Goal: Find contact information: Find contact information

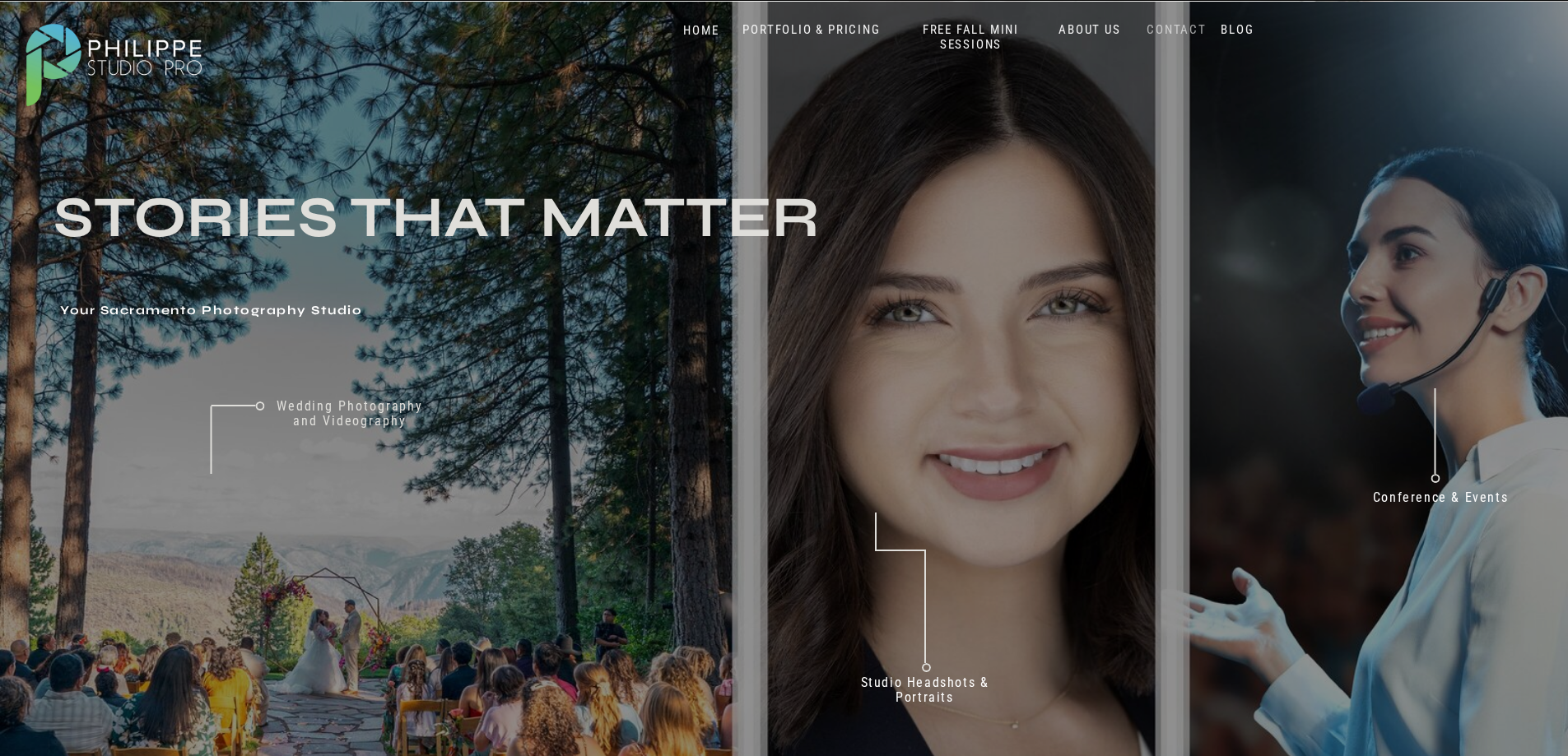
click at [1173, 34] on nav "CONTACT" at bounding box center [1176, 30] width 68 height 15
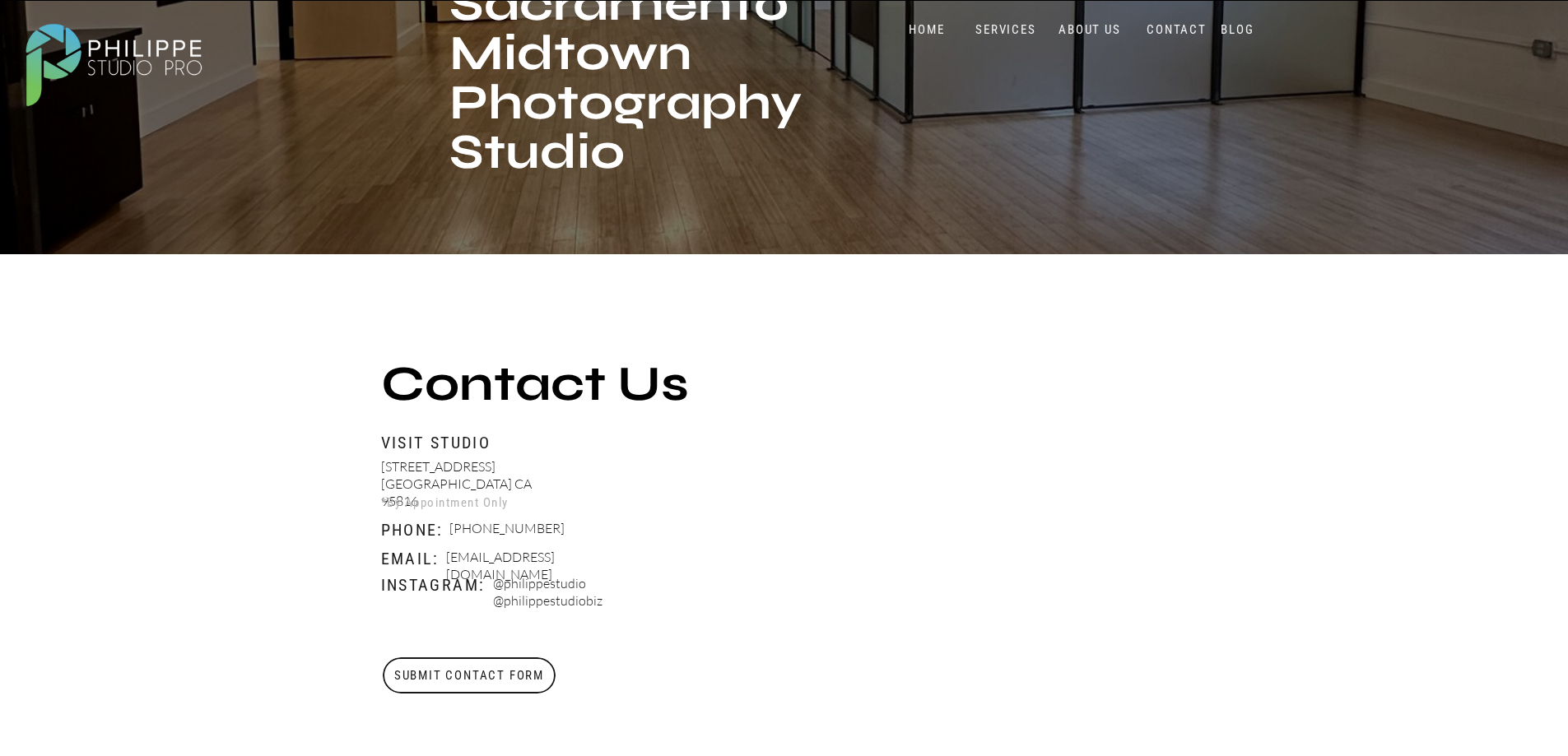
scroll to position [493, 0]
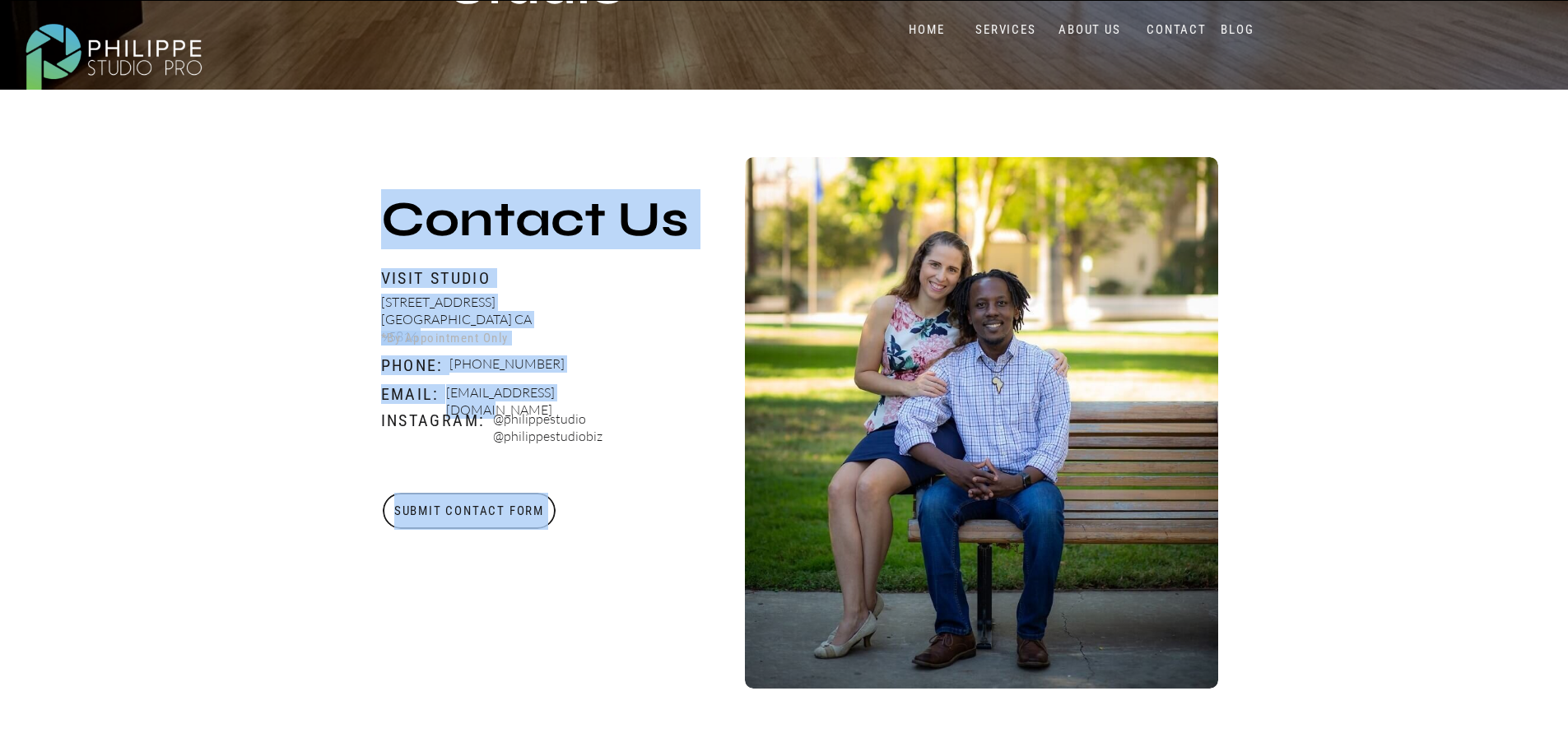
drag, startPoint x: 640, startPoint y: 395, endPoint x: 576, endPoint y: 395, distance: 64.0
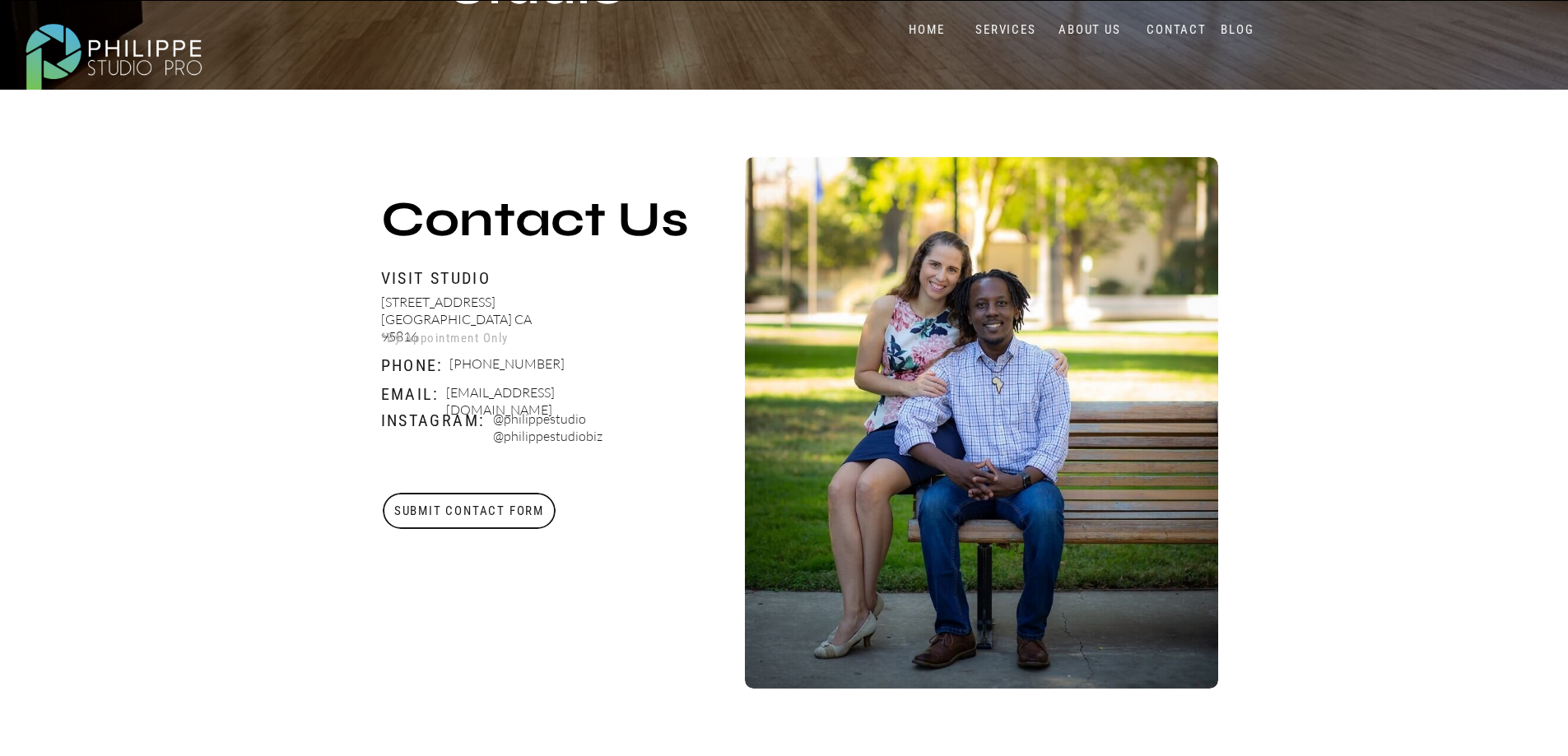
drag, startPoint x: 630, startPoint y: 396, endPoint x: 443, endPoint y: 395, distance: 187.0
click at [443, 395] on div "Submit Contact Form 2510 J Street Sacramento CA 95816 Visit Studio Contact Us *…" at bounding box center [784, 423] width 988 height 668
copy div "Email: Booking@philippestudiopro.com"
